Goal: Navigation & Orientation: Find specific page/section

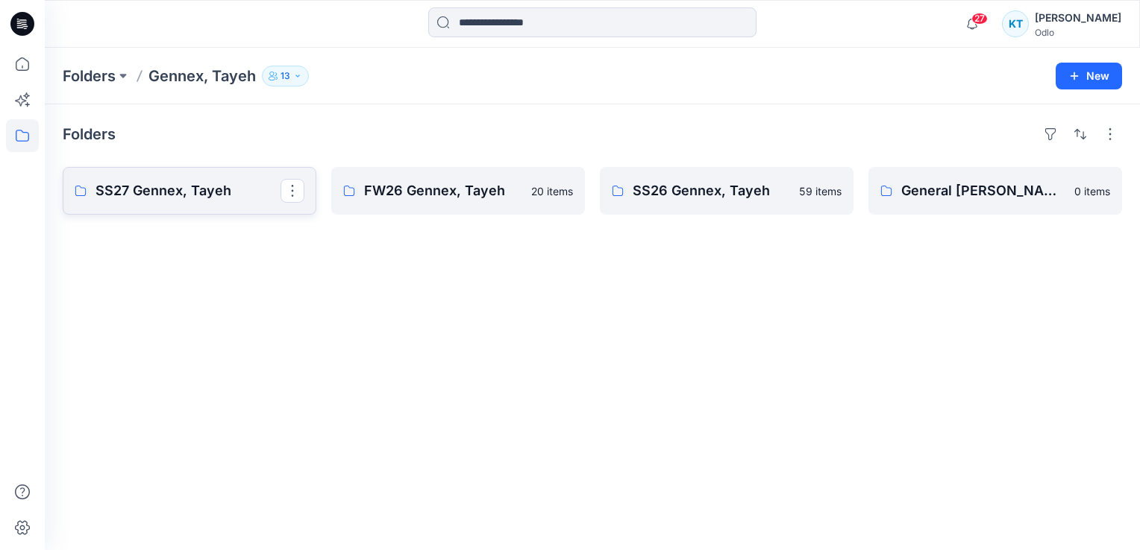
click at [151, 189] on p "SS27 Gennex, Tayeh" at bounding box center [187, 191] width 185 height 21
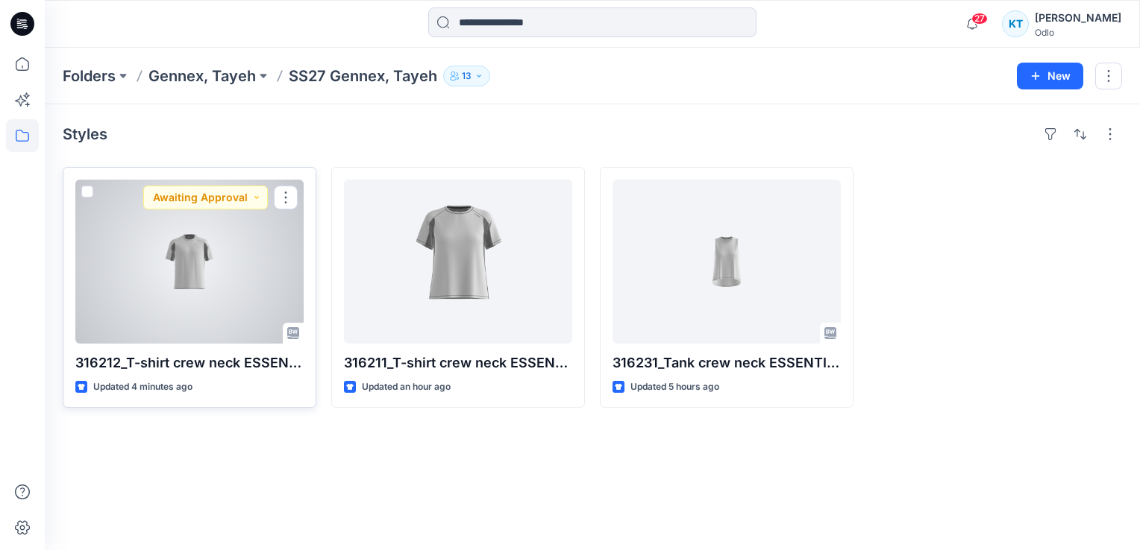
click at [198, 265] on div at bounding box center [189, 262] width 228 height 164
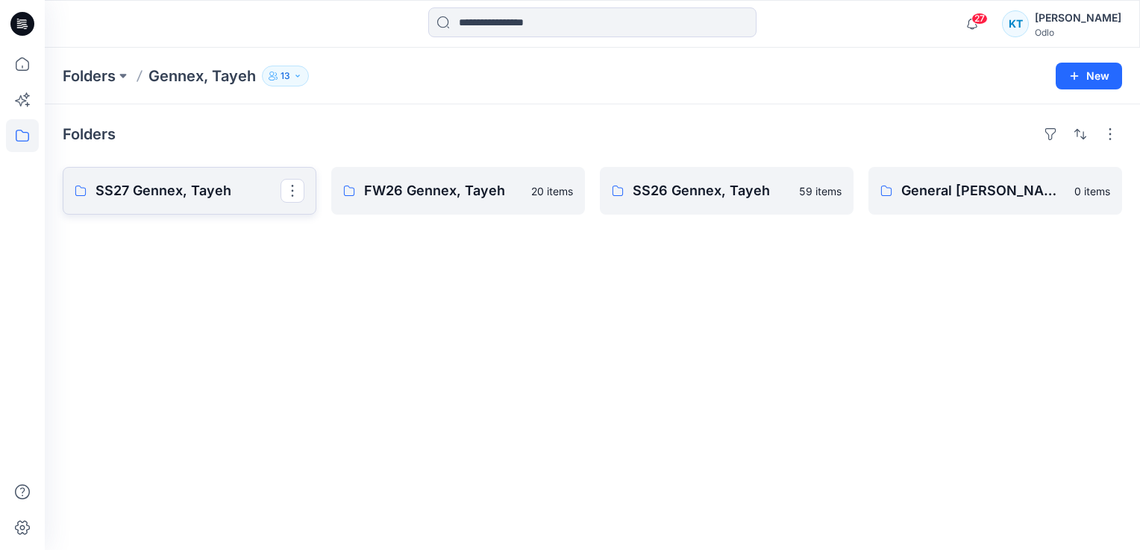
click at [163, 197] on p "SS27 Gennex, Tayeh" at bounding box center [187, 191] width 185 height 21
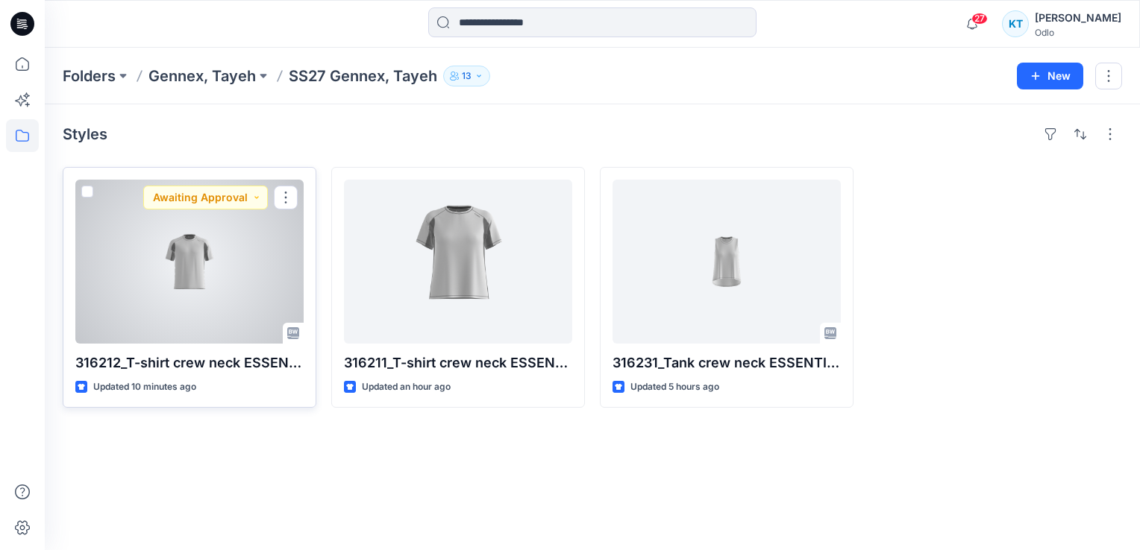
click at [187, 274] on div at bounding box center [189, 262] width 228 height 164
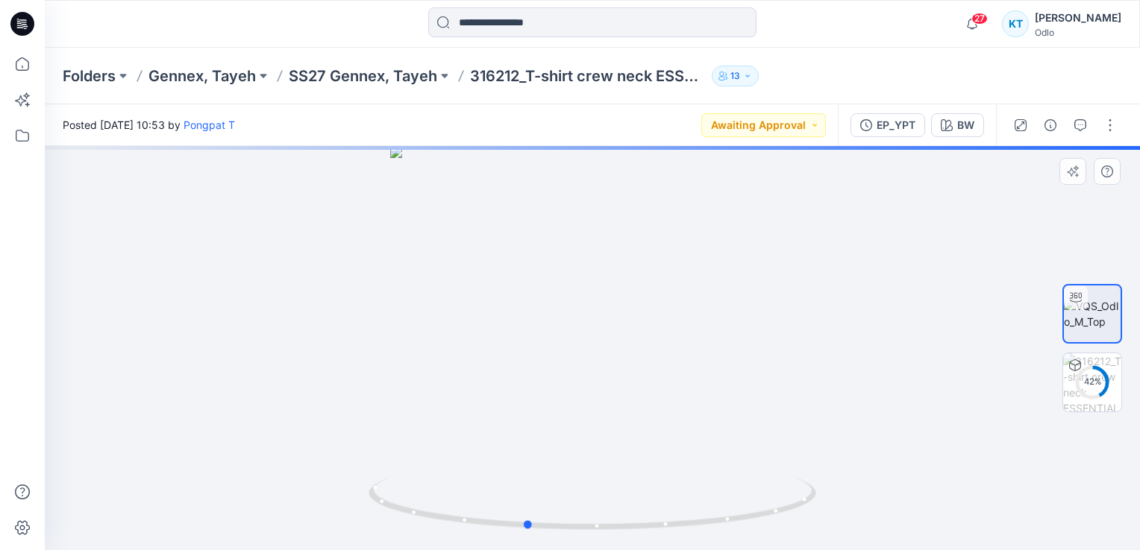
drag, startPoint x: 577, startPoint y: 354, endPoint x: 511, endPoint y: 358, distance: 66.5
click at [511, 358] on div at bounding box center [592, 348] width 1095 height 404
drag, startPoint x: 635, startPoint y: 393, endPoint x: 617, endPoint y: 398, distance: 18.5
click at [617, 398] on div at bounding box center [592, 348] width 1095 height 404
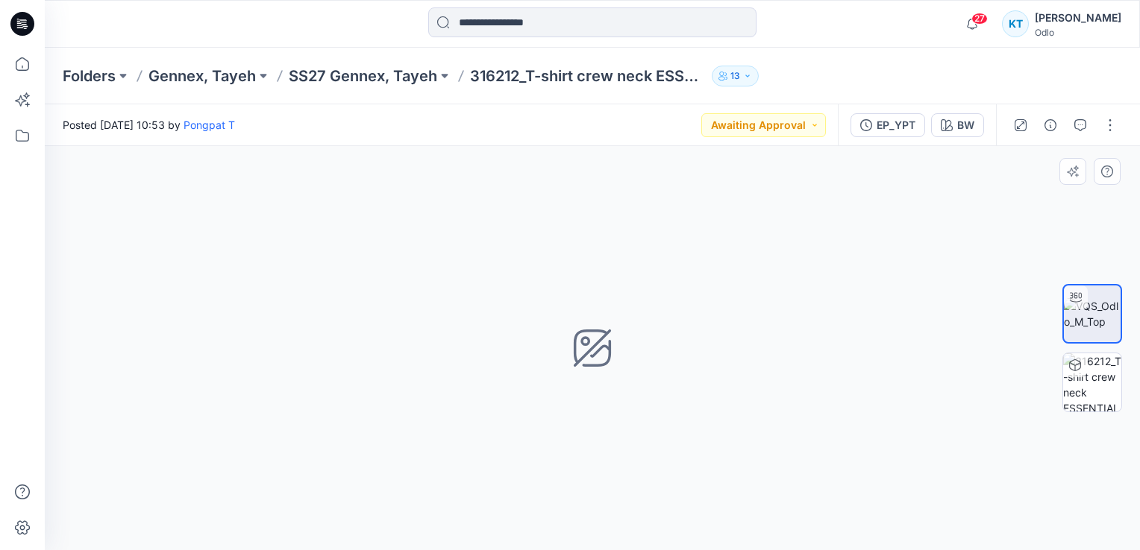
drag, startPoint x: 528, startPoint y: 368, endPoint x: 529, endPoint y: 382, distance: 14.2
click at [1090, 315] on img at bounding box center [1092, 313] width 57 height 31
drag, startPoint x: 751, startPoint y: 330, endPoint x: 785, endPoint y: 338, distance: 34.4
click at [785, 338] on div "BW Loading... Material Properties Loading..." at bounding box center [592, 348] width 1095 height 404
drag, startPoint x: 588, startPoint y: 357, endPoint x: 653, endPoint y: 357, distance: 65.6
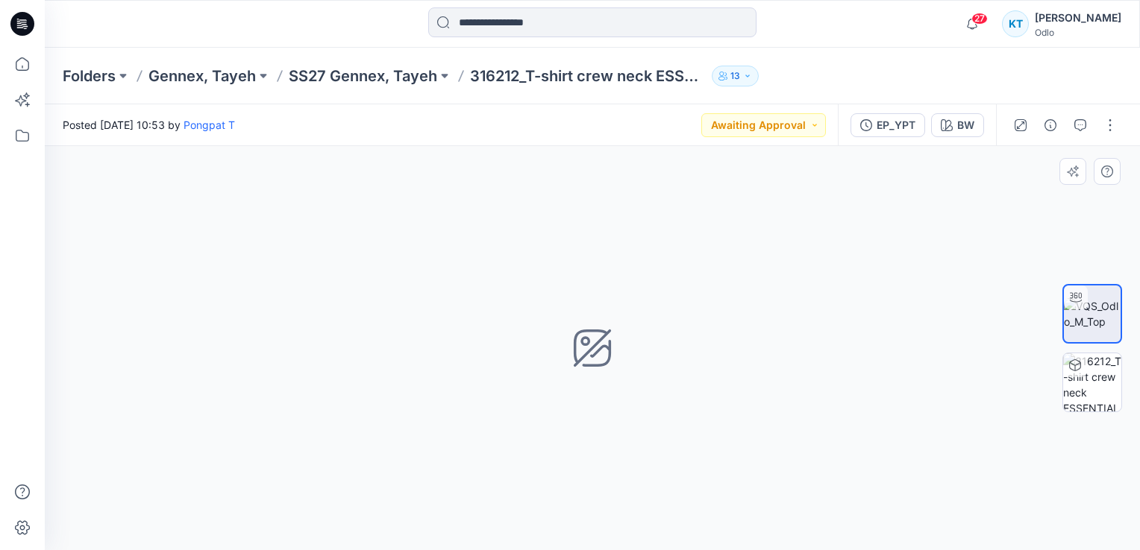
click at [597, 357] on icon at bounding box center [592, 348] width 42 height 42
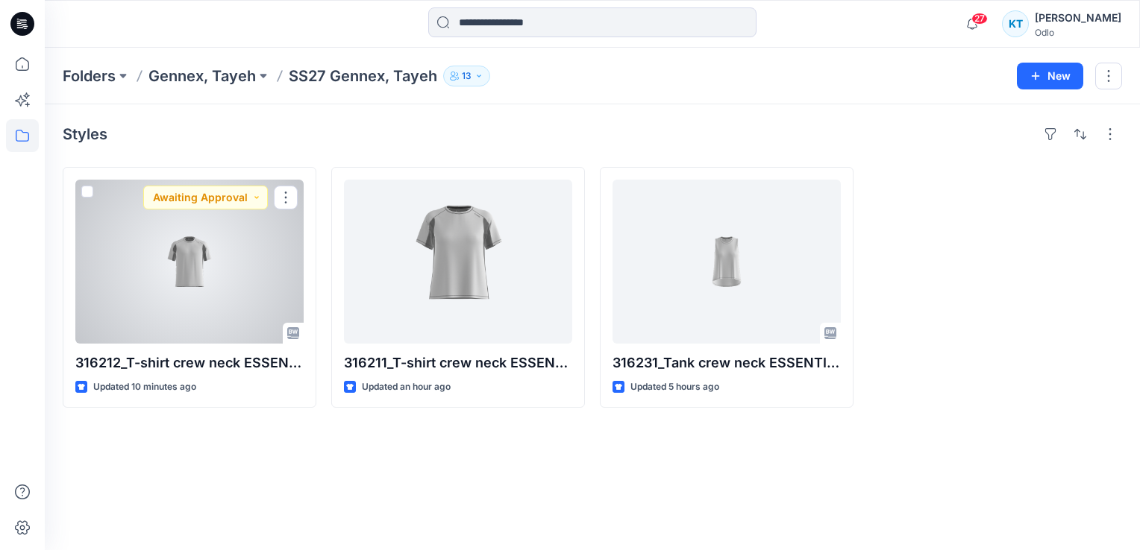
drag, startPoint x: 131, startPoint y: 207, endPoint x: 144, endPoint y: 201, distance: 14.4
click at [131, 207] on div at bounding box center [189, 262] width 228 height 164
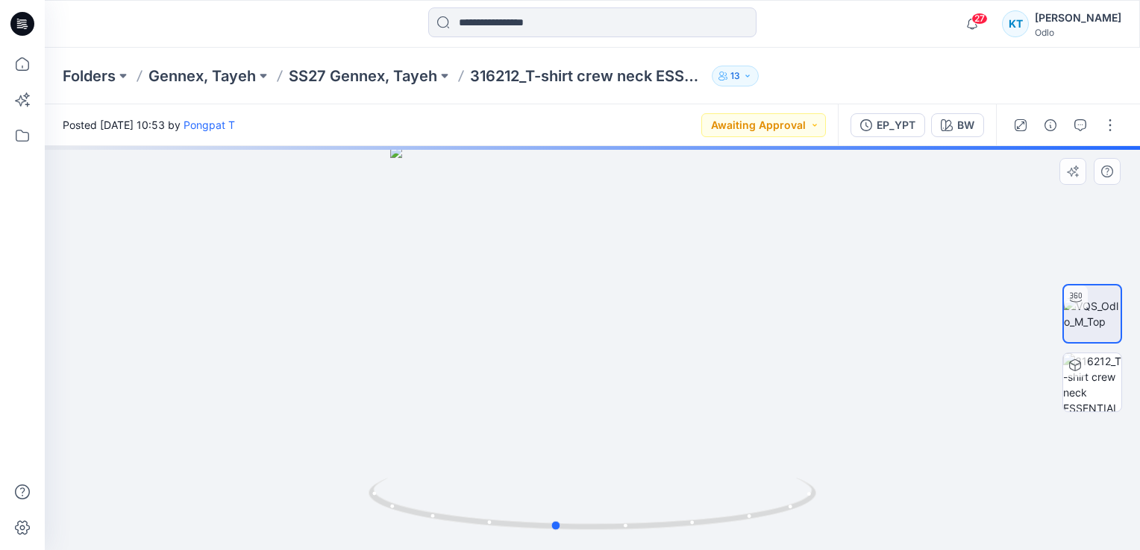
drag, startPoint x: 542, startPoint y: 318, endPoint x: 516, endPoint y: 321, distance: 26.3
click at [516, 321] on div at bounding box center [592, 348] width 1095 height 404
